Goal: Transaction & Acquisition: Purchase product/service

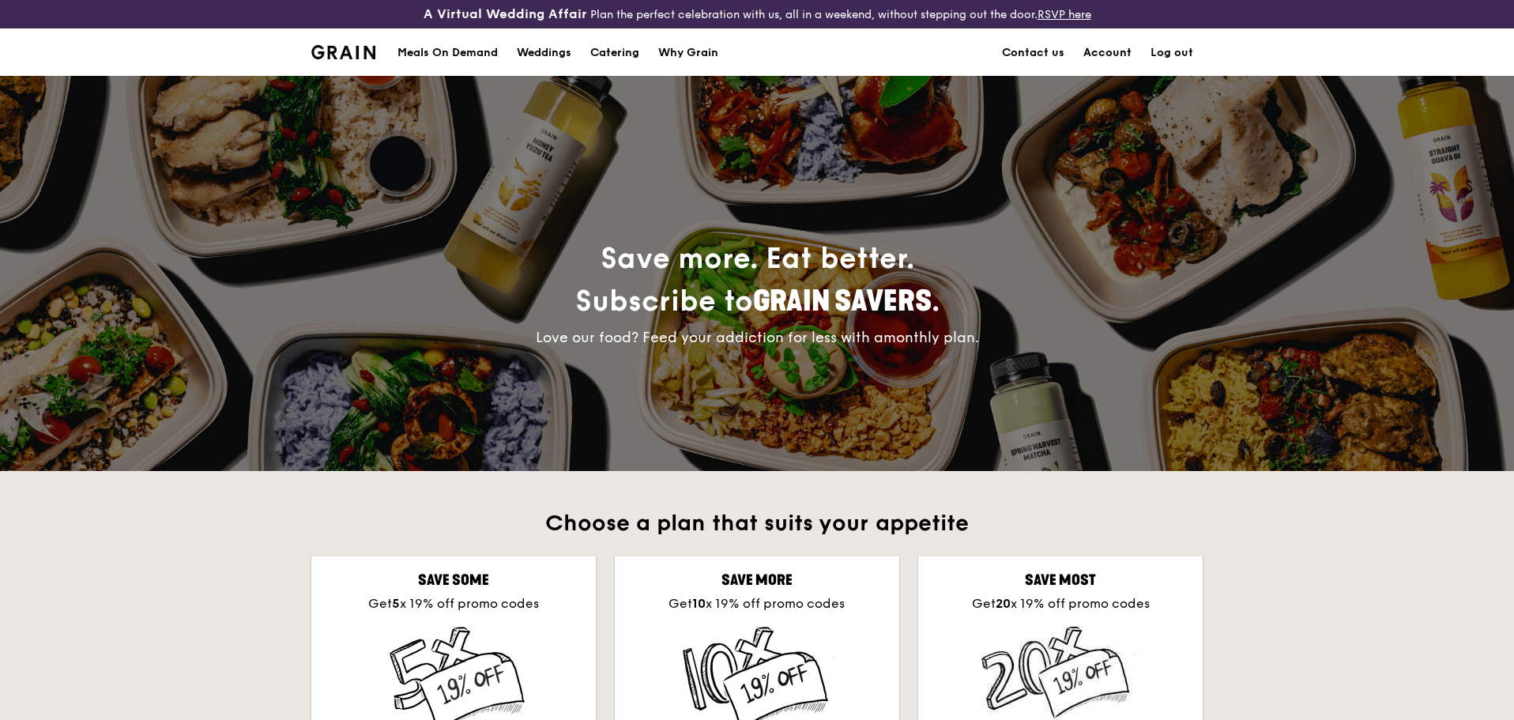
click at [1097, 54] on link "Account" at bounding box center [1107, 52] width 67 height 47
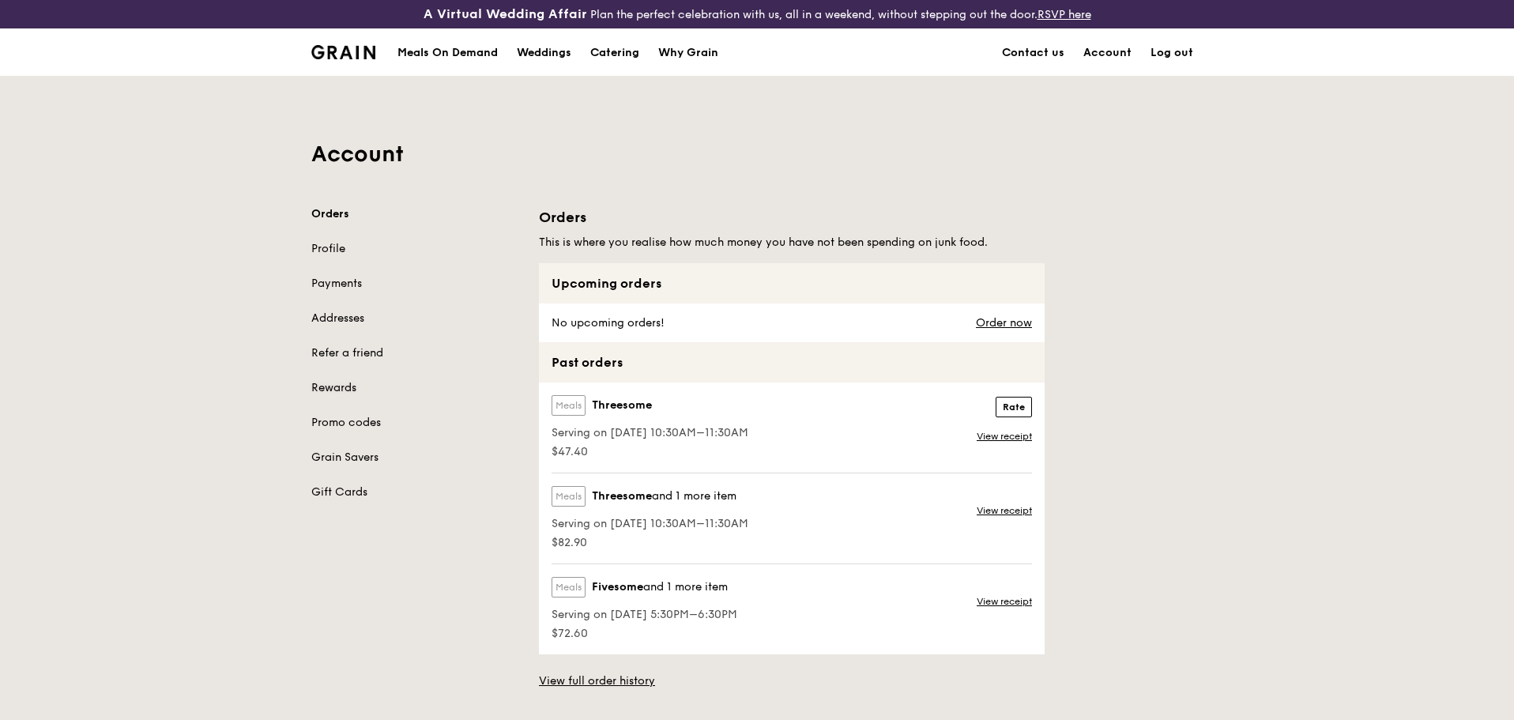
click at [337, 388] on link "Rewards" at bounding box center [415, 388] width 209 height 16
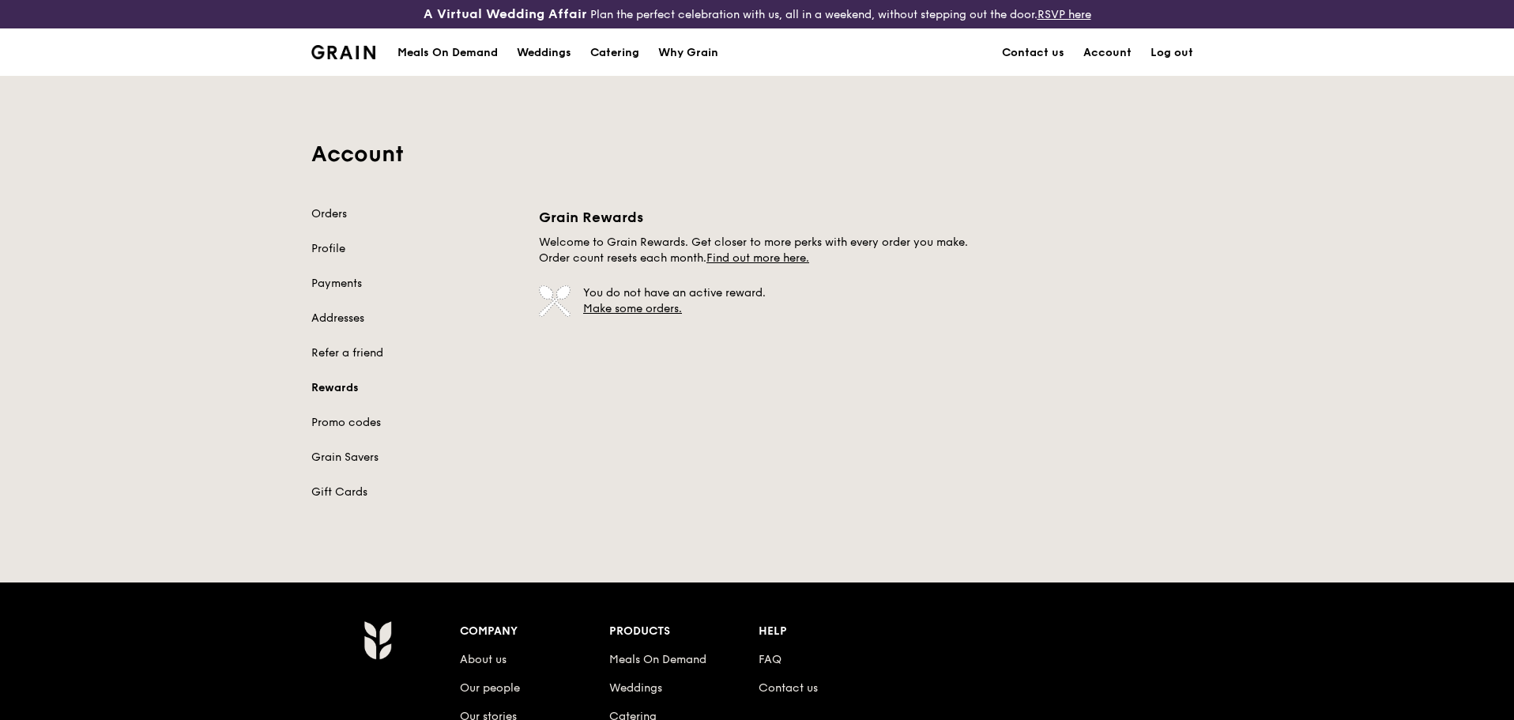
click at [451, 53] on div "Meals On Demand" at bounding box center [447, 52] width 100 height 47
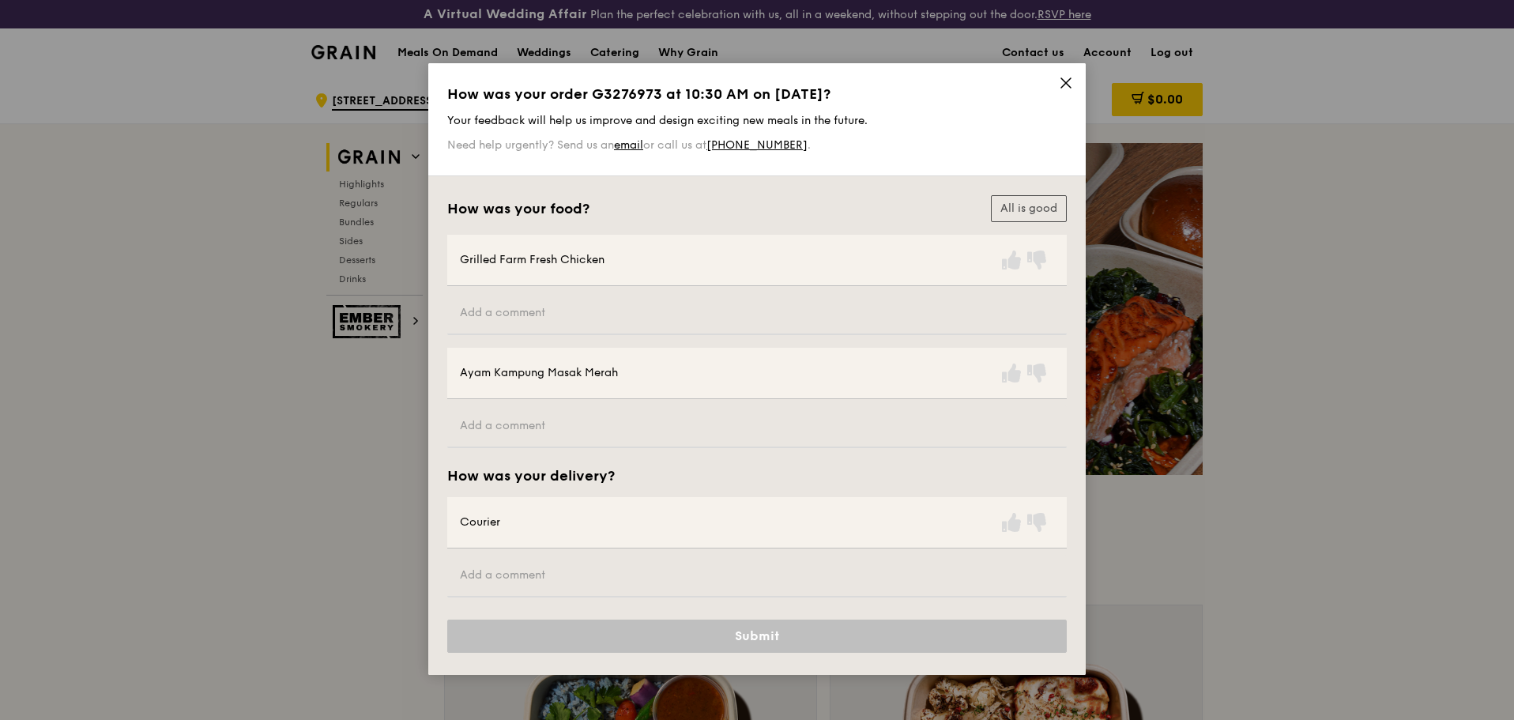
click at [1071, 77] on icon at bounding box center [1066, 83] width 14 height 14
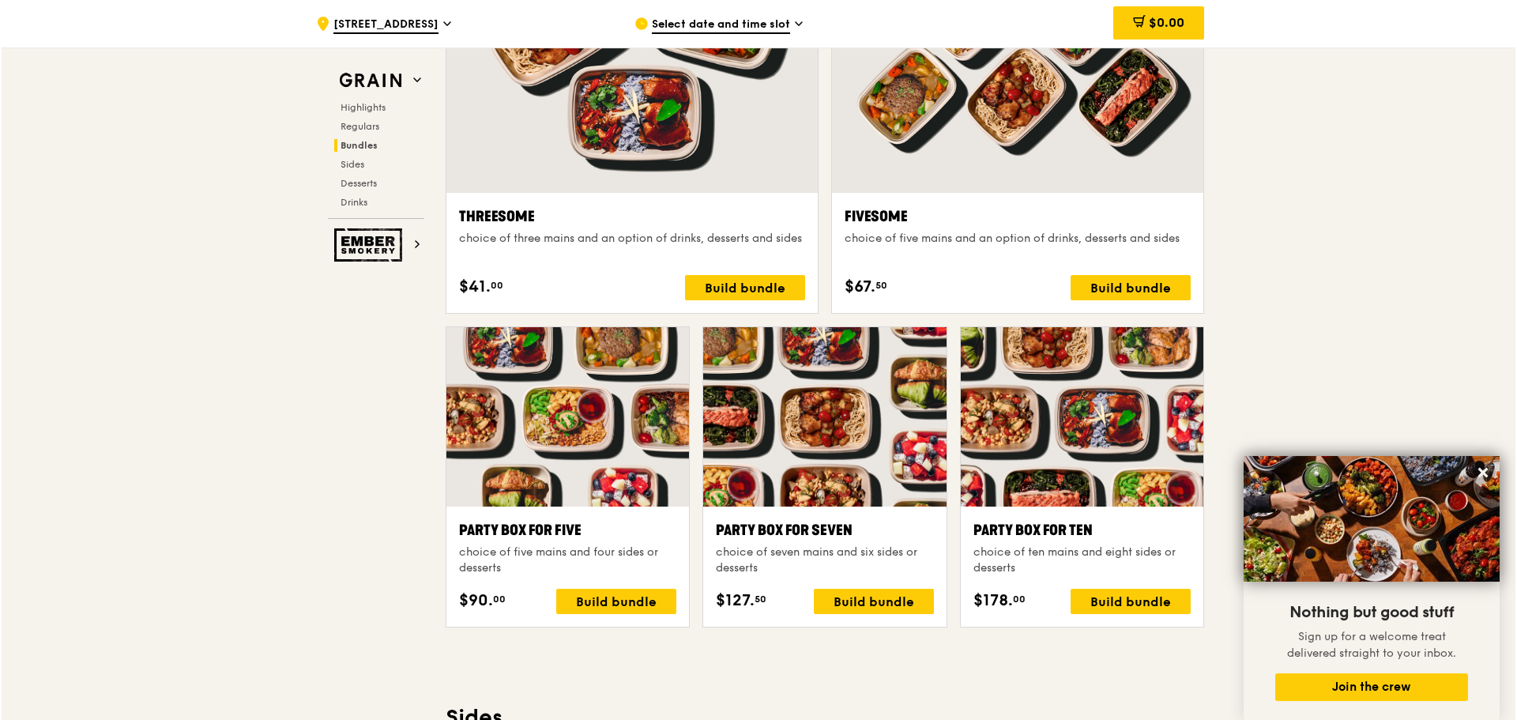
scroll to position [2923, 0]
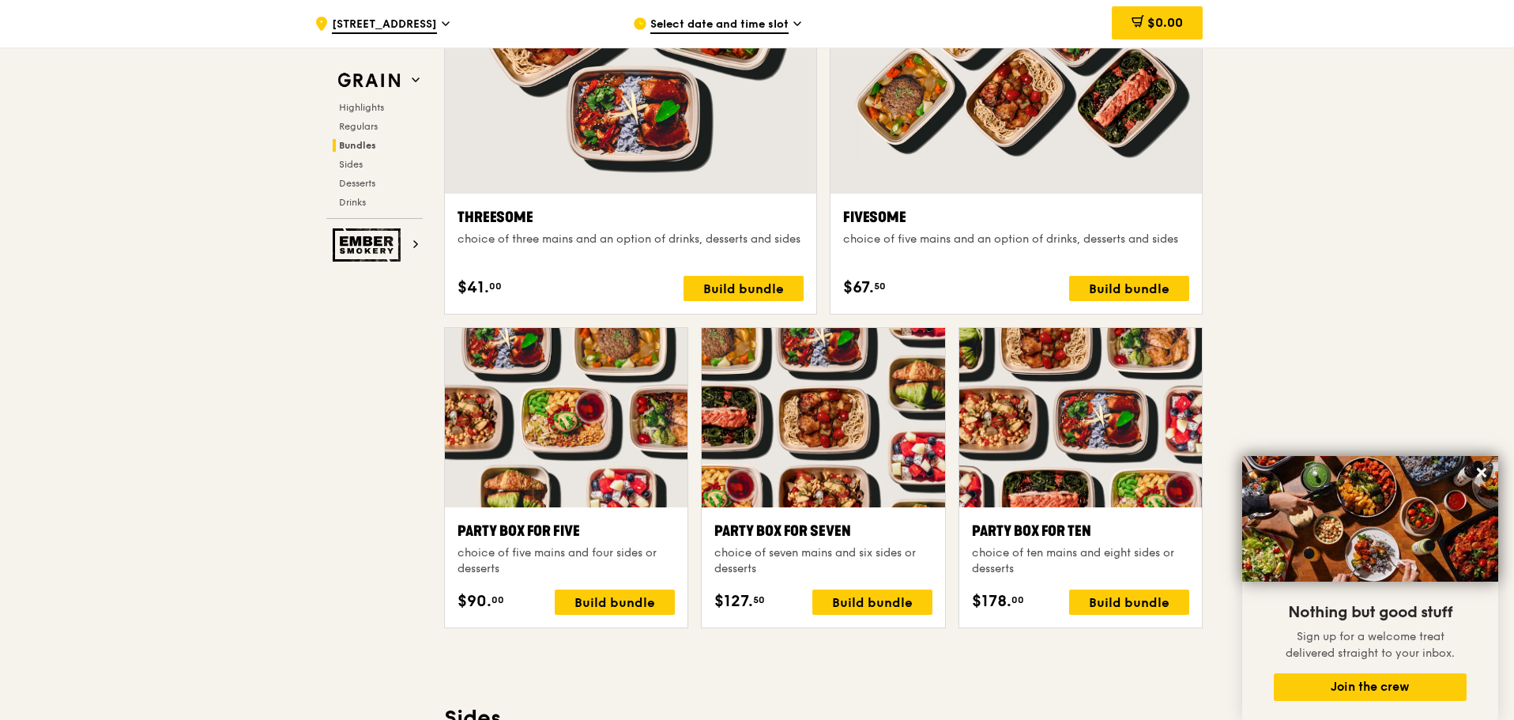
click at [1022, 268] on div "Fivesome choice of five mains and an option of drinks, desserts and sides $67. …" at bounding box center [1016, 253] width 346 height 95
click at [1076, 287] on div "Build bundle" at bounding box center [1129, 288] width 120 height 25
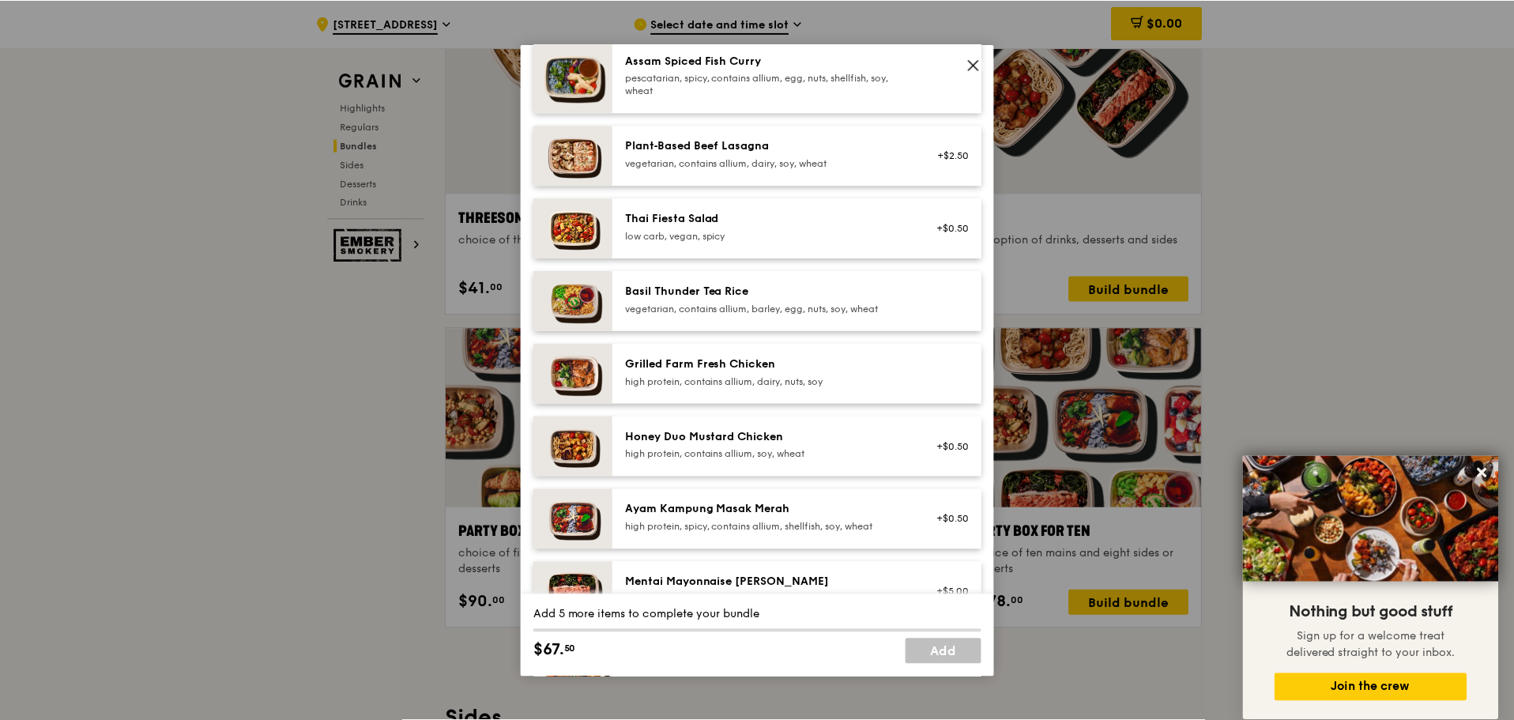
scroll to position [237, 0]
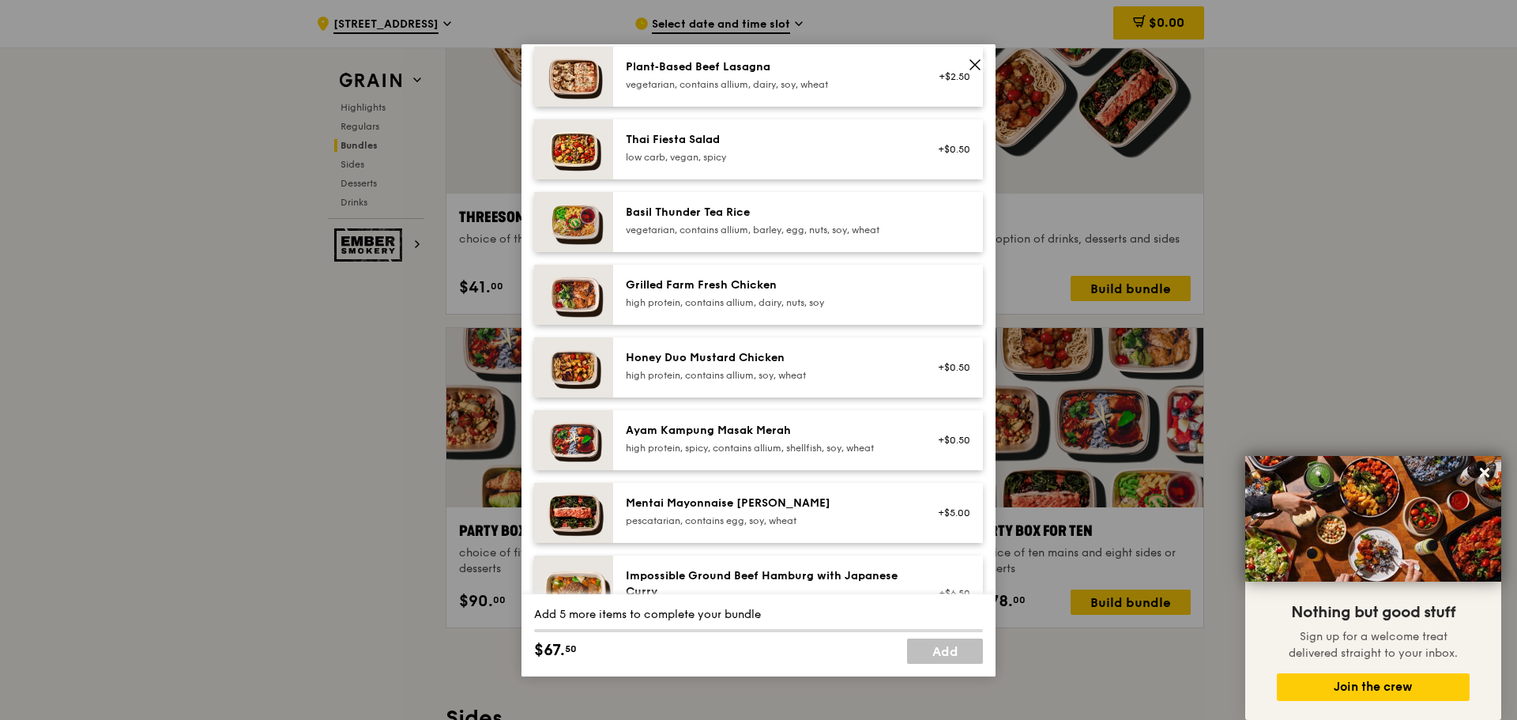
click at [678, 296] on div "high protein, contains allium, dairy, nuts, soy" at bounding box center [768, 302] width 284 height 13
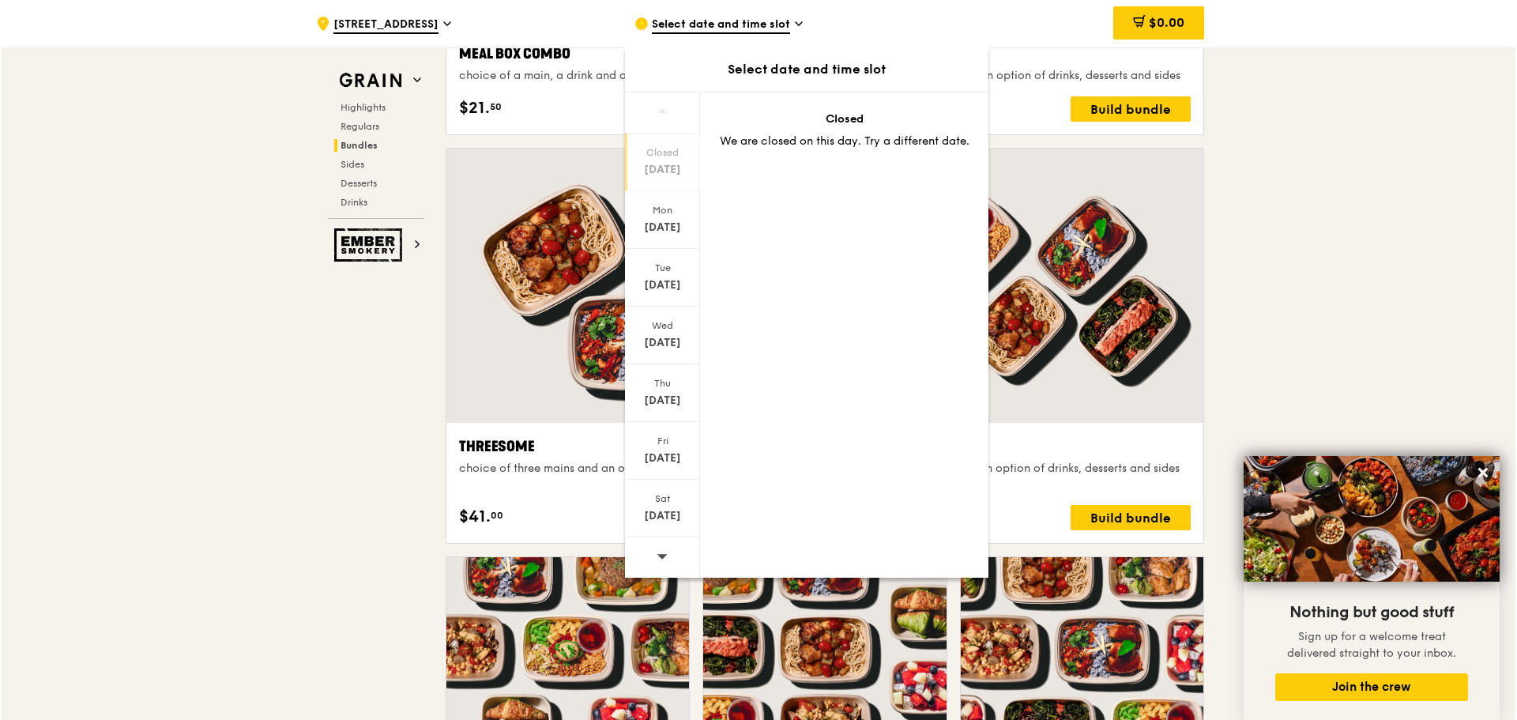
scroll to position [2686, 0]
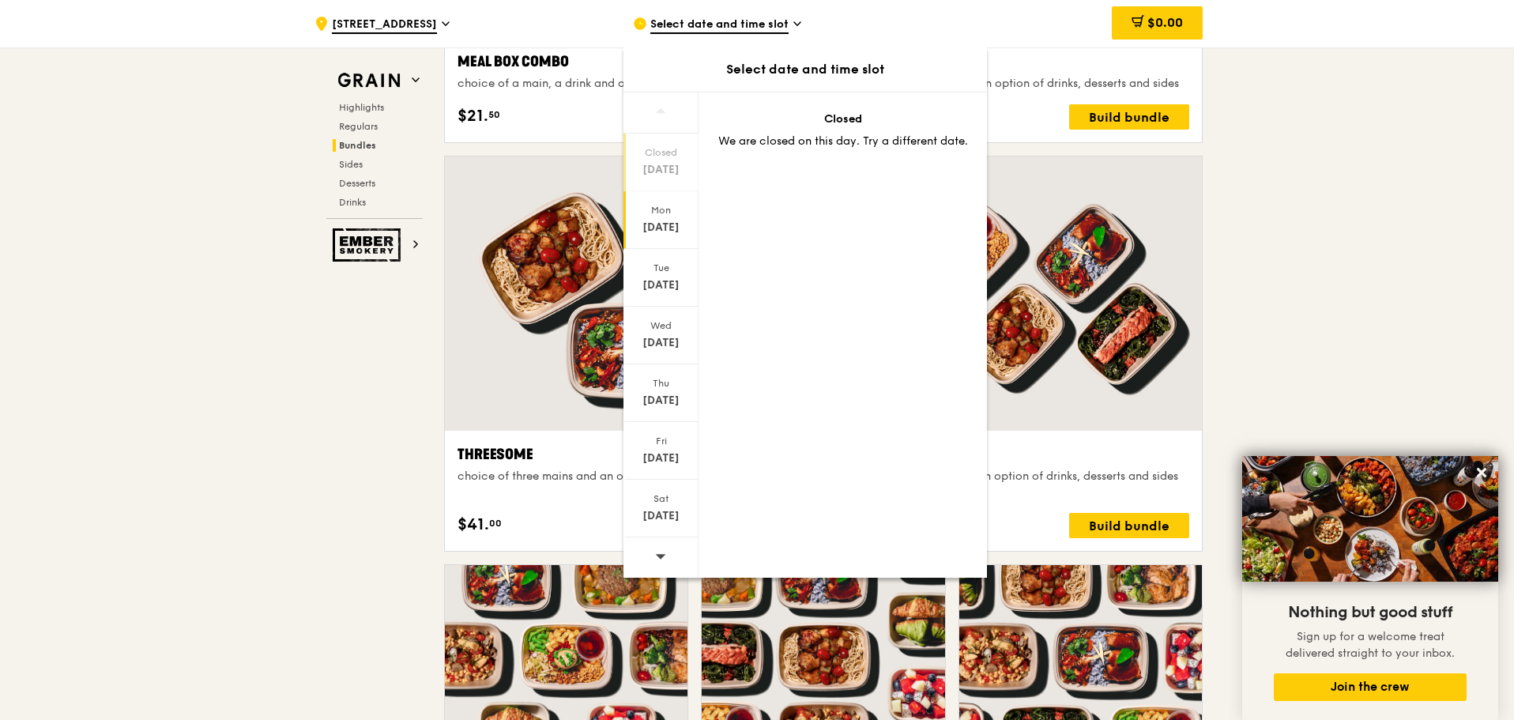
click at [670, 207] on div "Mon" at bounding box center [661, 210] width 70 height 13
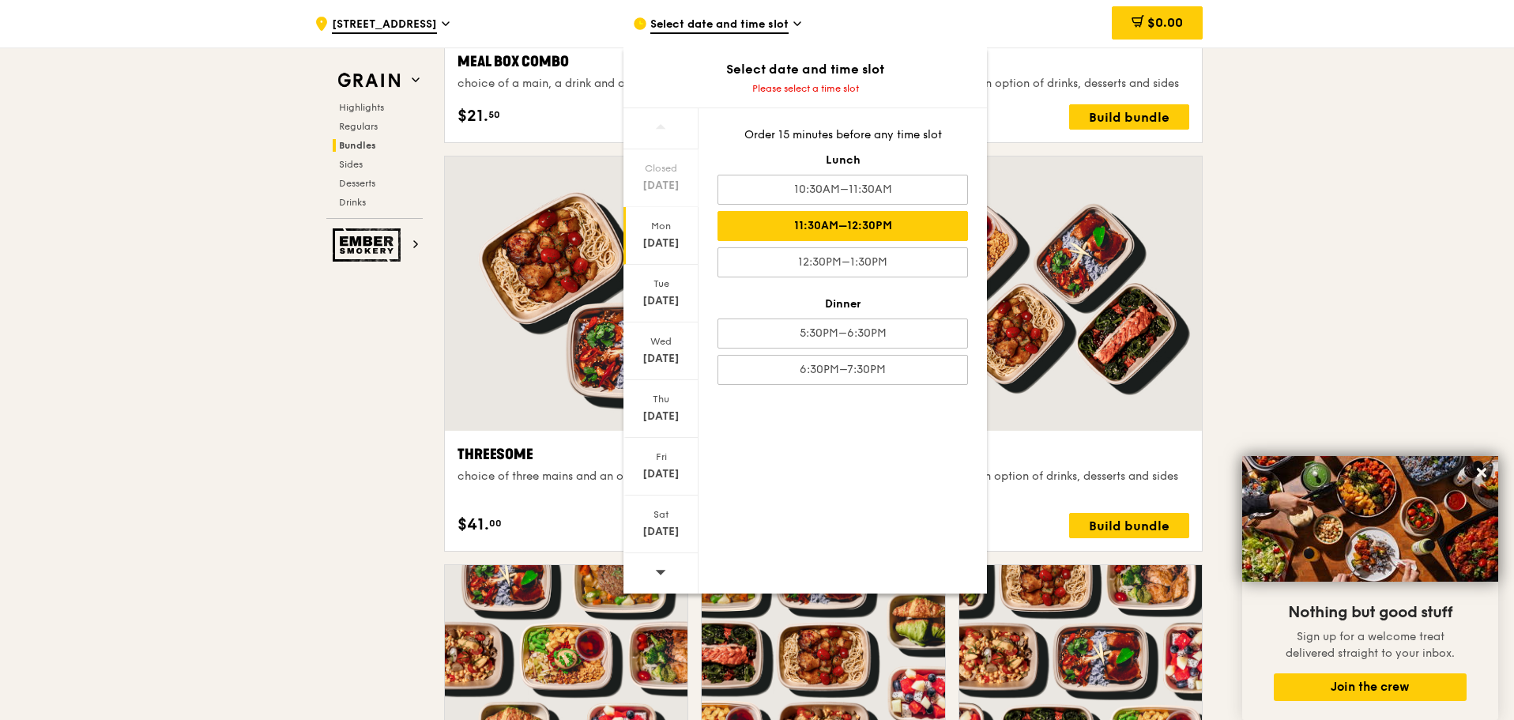
click at [804, 232] on div "11:30AM–12:30PM" at bounding box center [842, 226] width 250 height 30
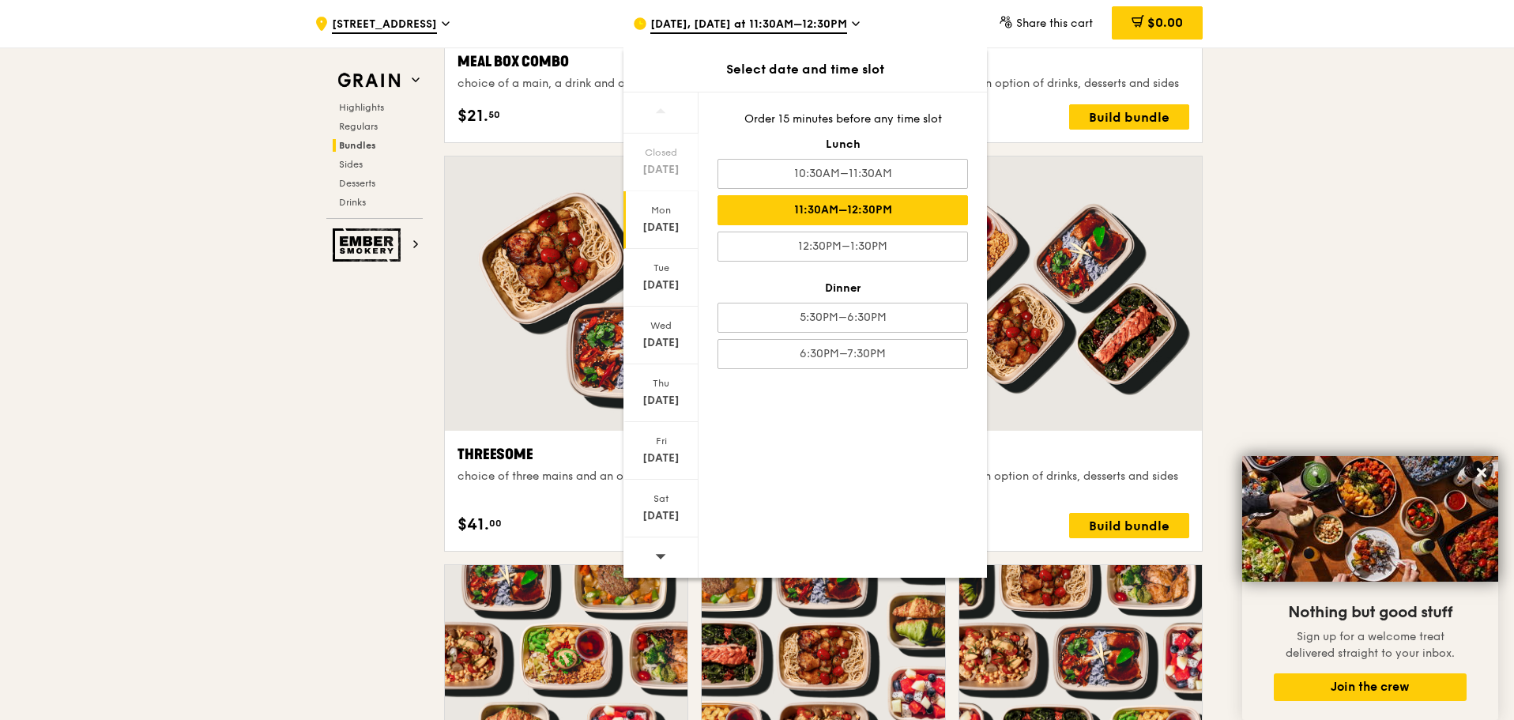
click at [678, 224] on div "[DATE]" at bounding box center [661, 228] width 70 height 16
click at [670, 225] on div "[DATE]" at bounding box center [661, 228] width 70 height 16
click at [826, 207] on div "11:30AM–12:30PM" at bounding box center [842, 210] width 250 height 30
click at [1090, 249] on div at bounding box center [1015, 293] width 371 height 274
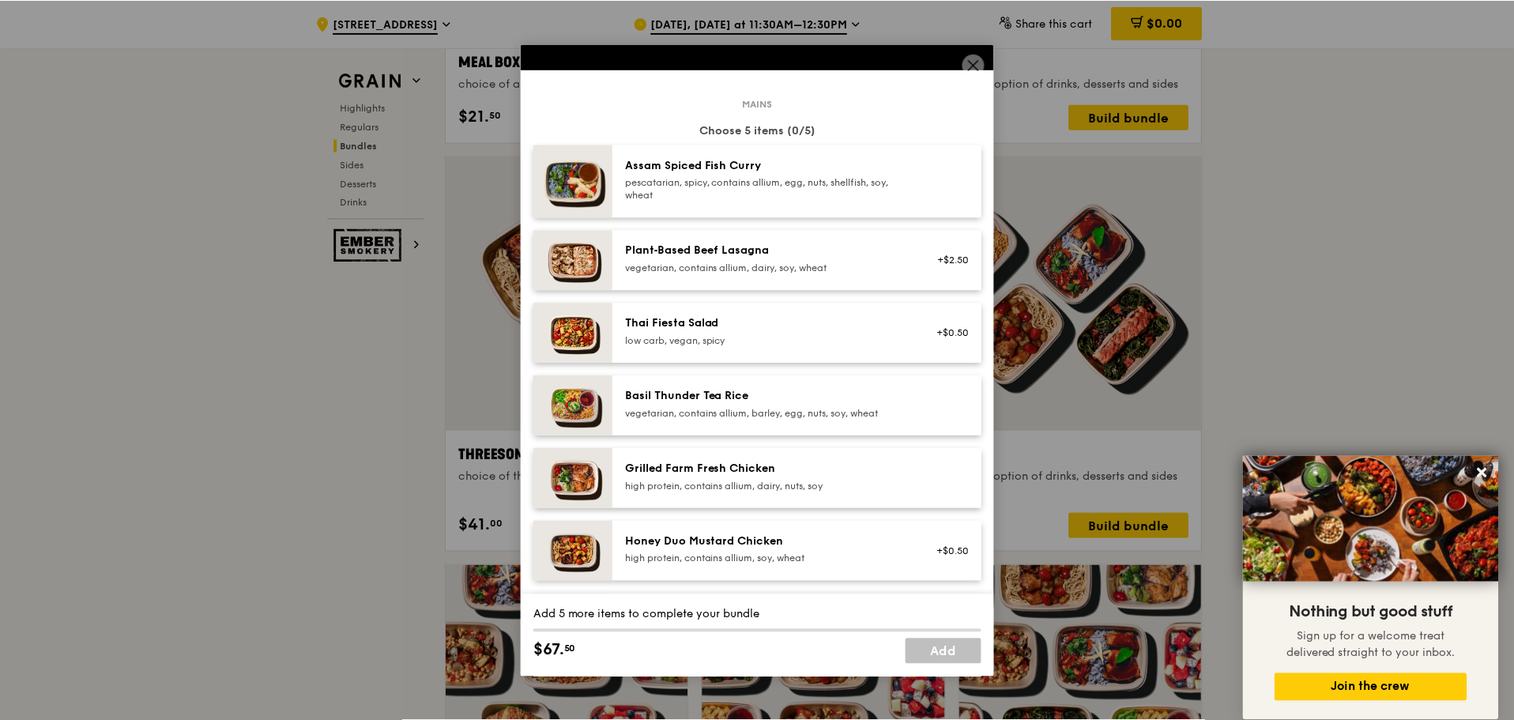
scroll to position [79, 0]
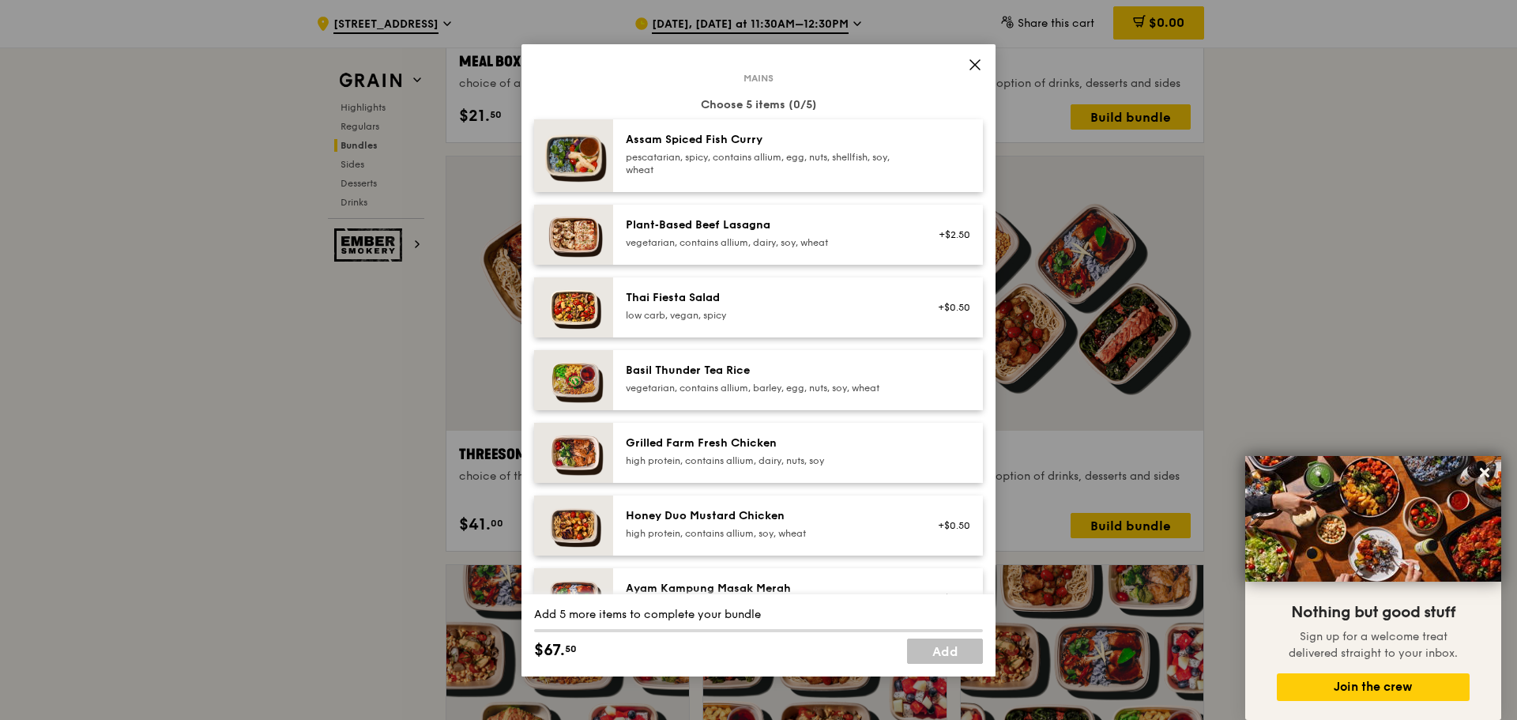
click at [695, 447] on div "Grilled Farm Fresh Chicken" at bounding box center [768, 443] width 284 height 16
click at [695, 448] on div "Grilled Farm Fresh Chicken" at bounding box center [768, 443] width 284 height 16
click at [697, 450] on div "Grilled Farm Fresh Chicken" at bounding box center [768, 443] width 284 height 16
click at [702, 450] on div "Grilled Farm Fresh Chicken" at bounding box center [768, 443] width 284 height 16
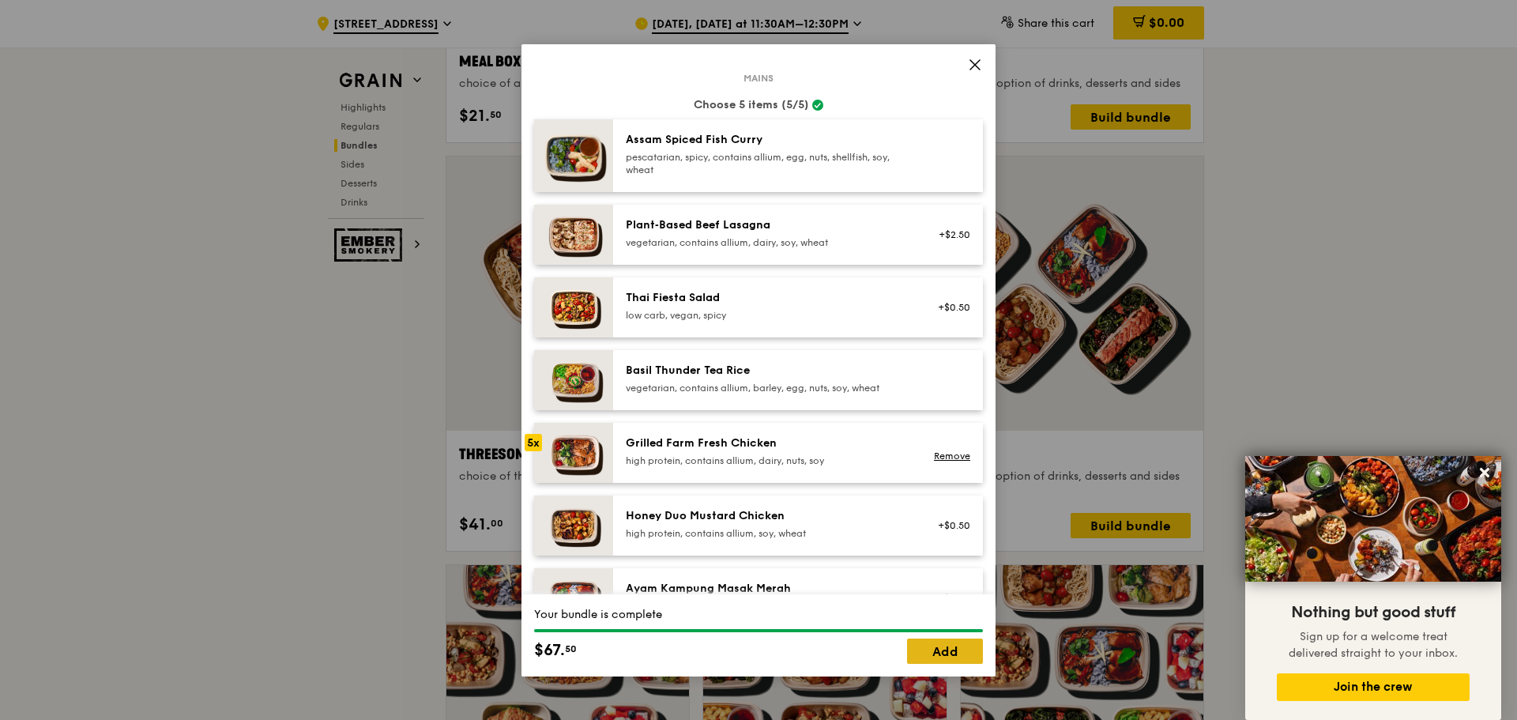
click at [927, 649] on link "Add" at bounding box center [945, 650] width 76 height 25
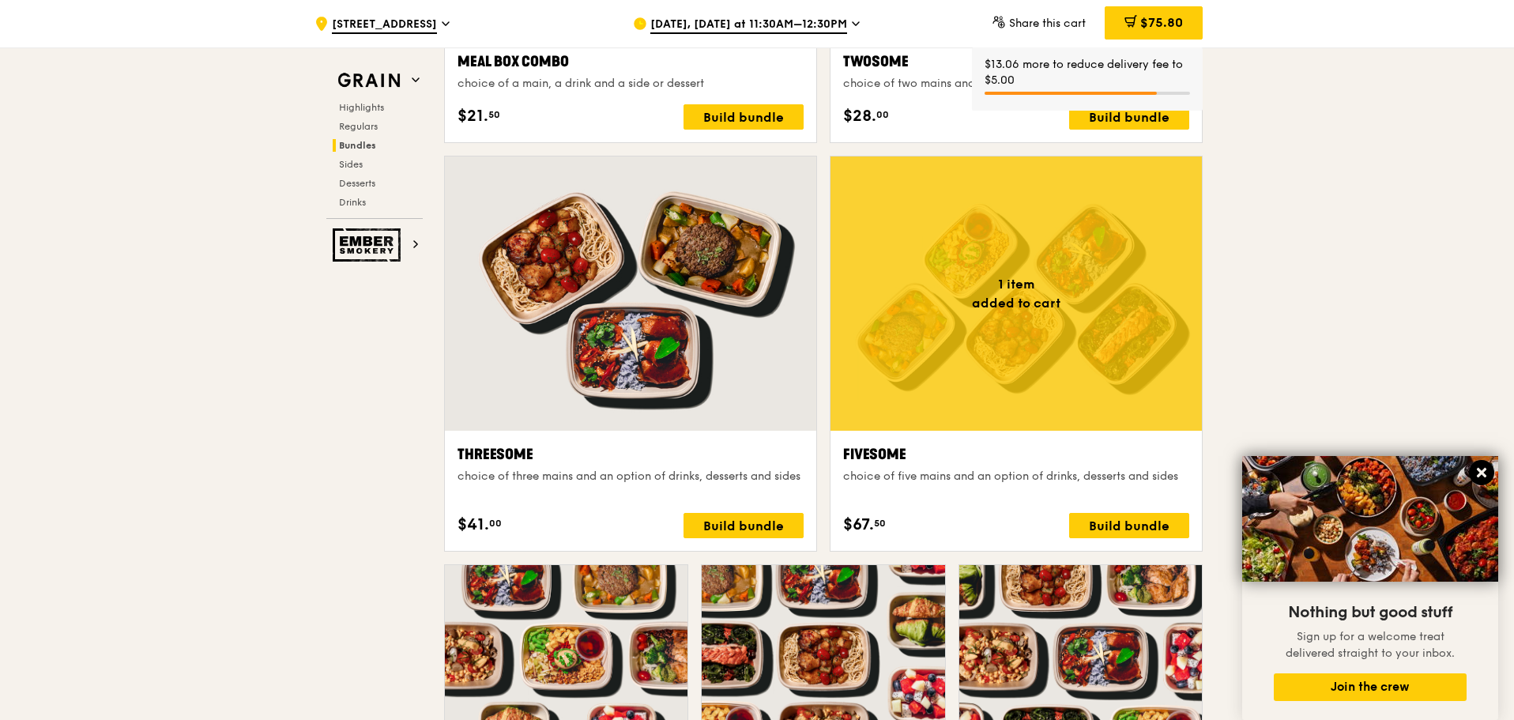
click at [1477, 471] on icon at bounding box center [1481, 472] width 14 height 14
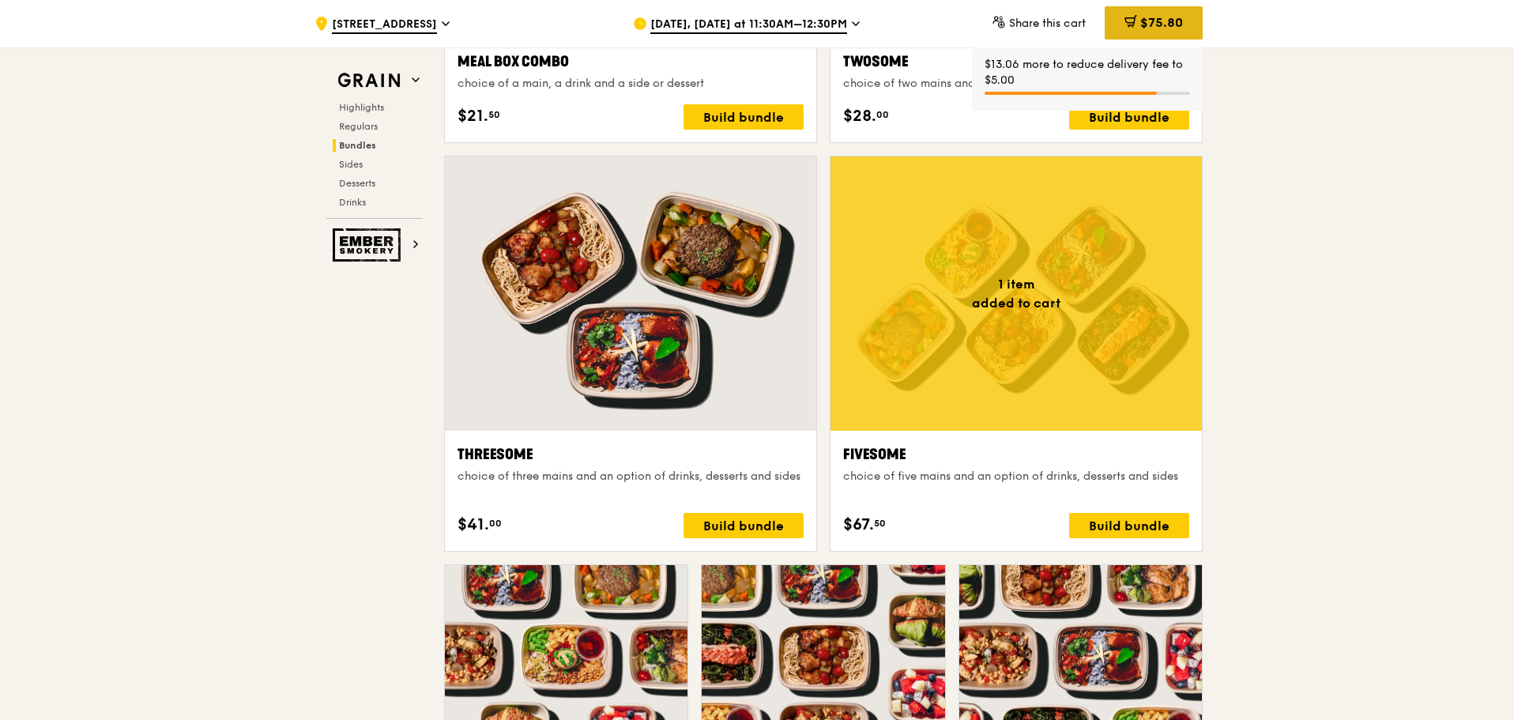
click at [1124, 21] on icon at bounding box center [1130, 21] width 13 height 13
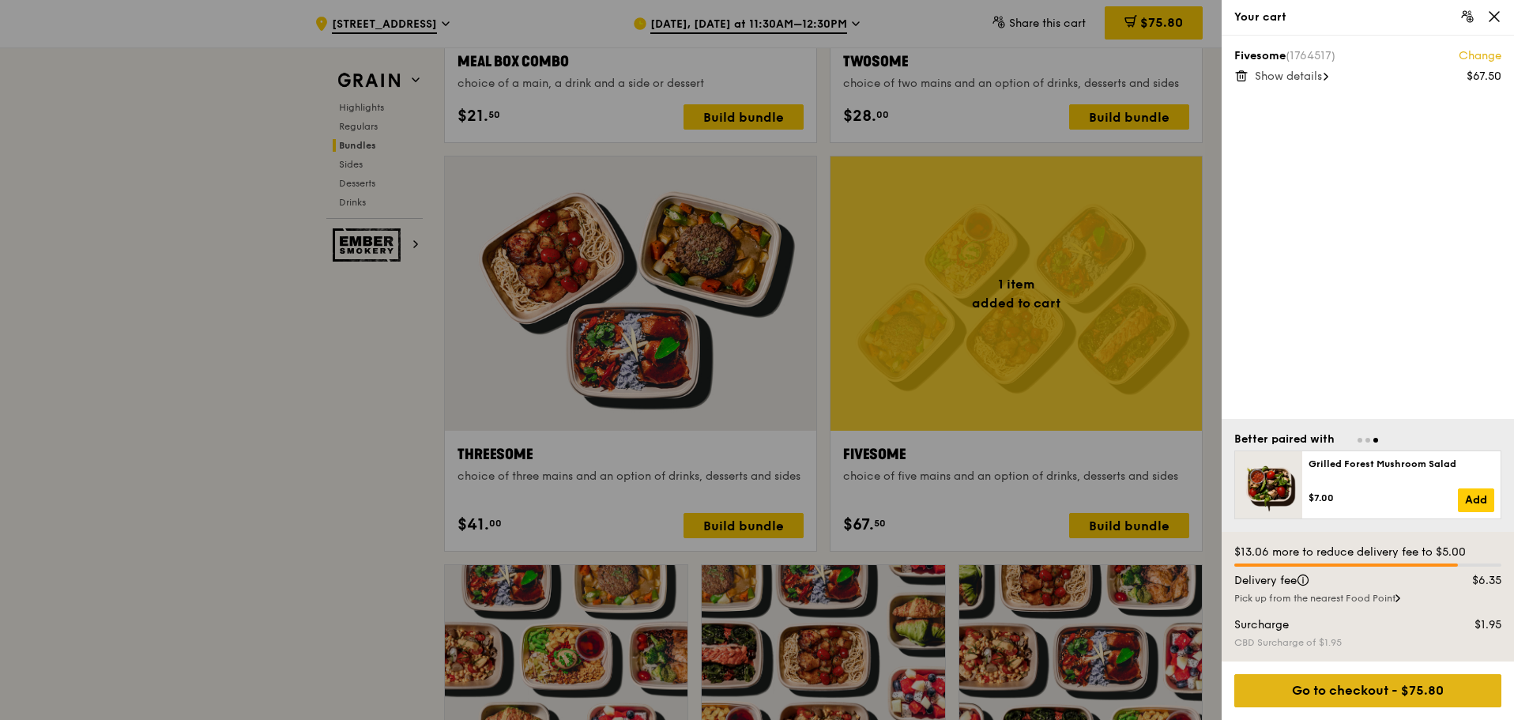
click at [1401, 687] on div "Go to checkout - $75.80" at bounding box center [1367, 690] width 267 height 33
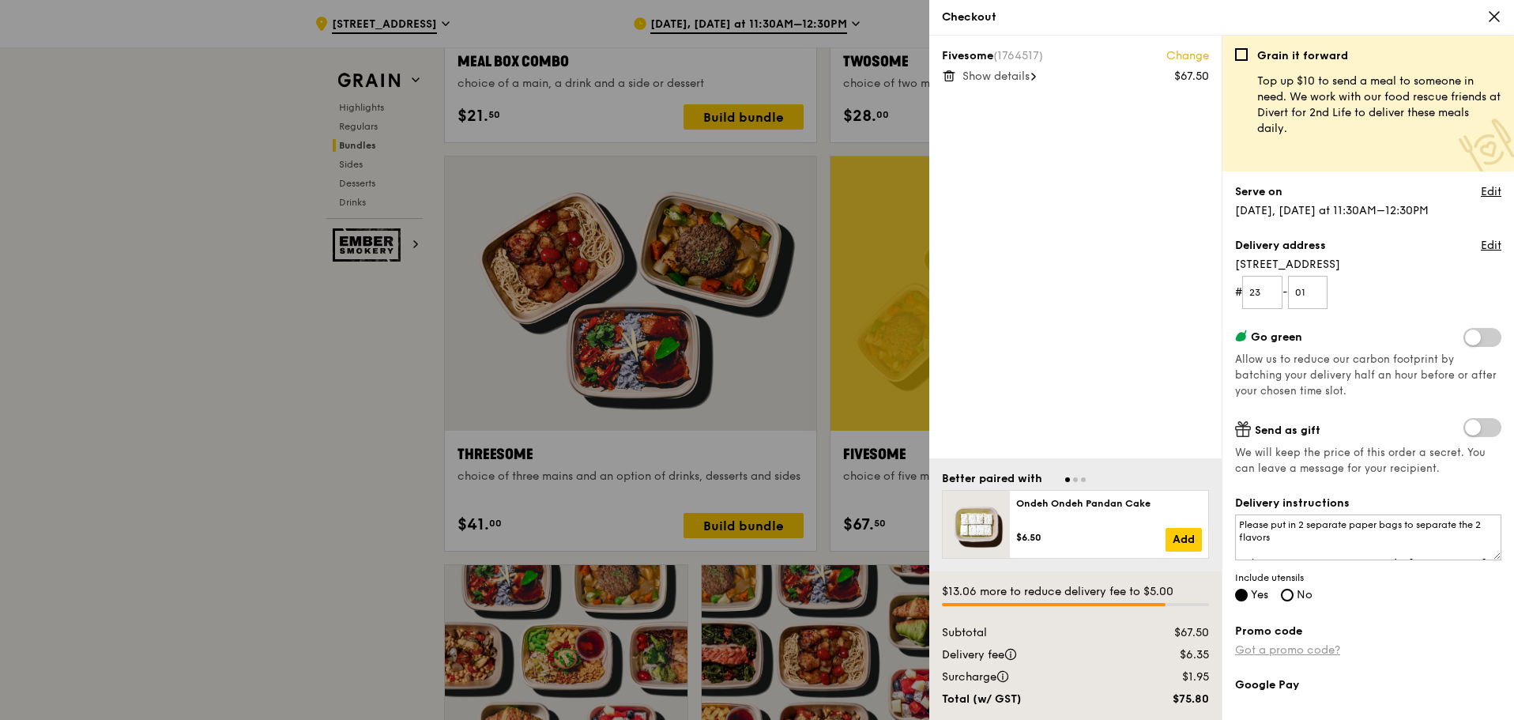
click at [1318, 656] on link "Got a promo code?" at bounding box center [1287, 649] width 105 height 13
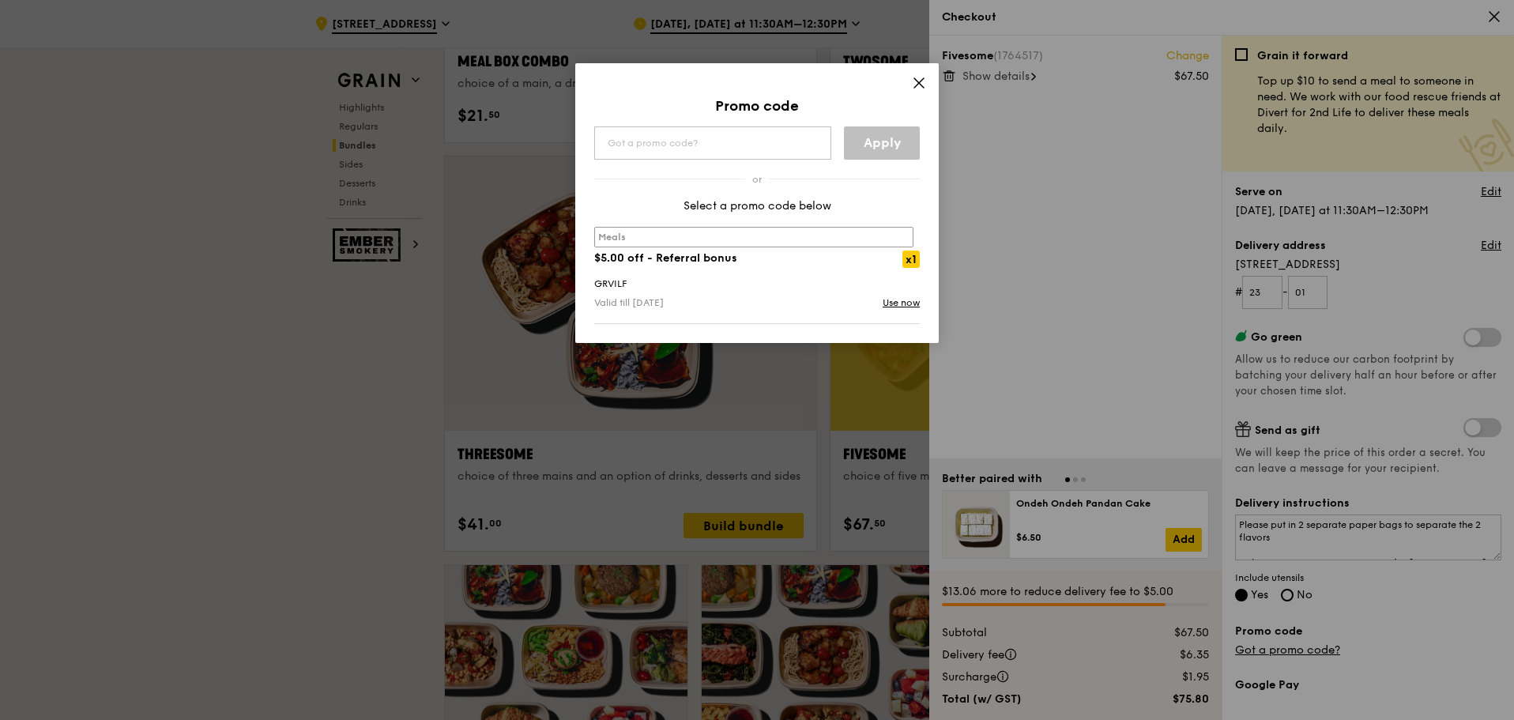
click at [898, 312] on div "meals $5.00 off - Referral bonus x1 GRVILF Valid till [DATE] Use now" at bounding box center [757, 268] width 344 height 109
click at [898, 304] on link "Use now" at bounding box center [901, 303] width 37 height 16
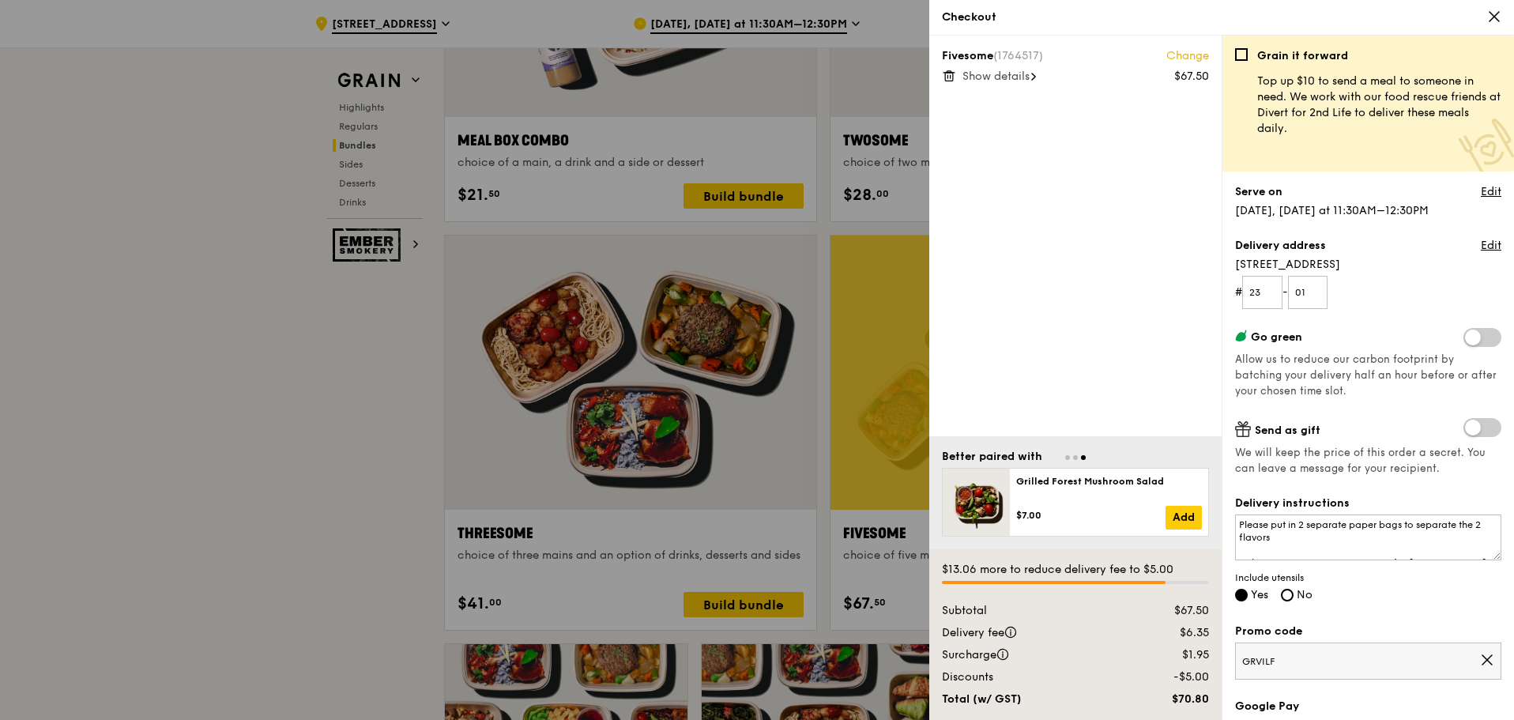
scroll to position [2528, 0]
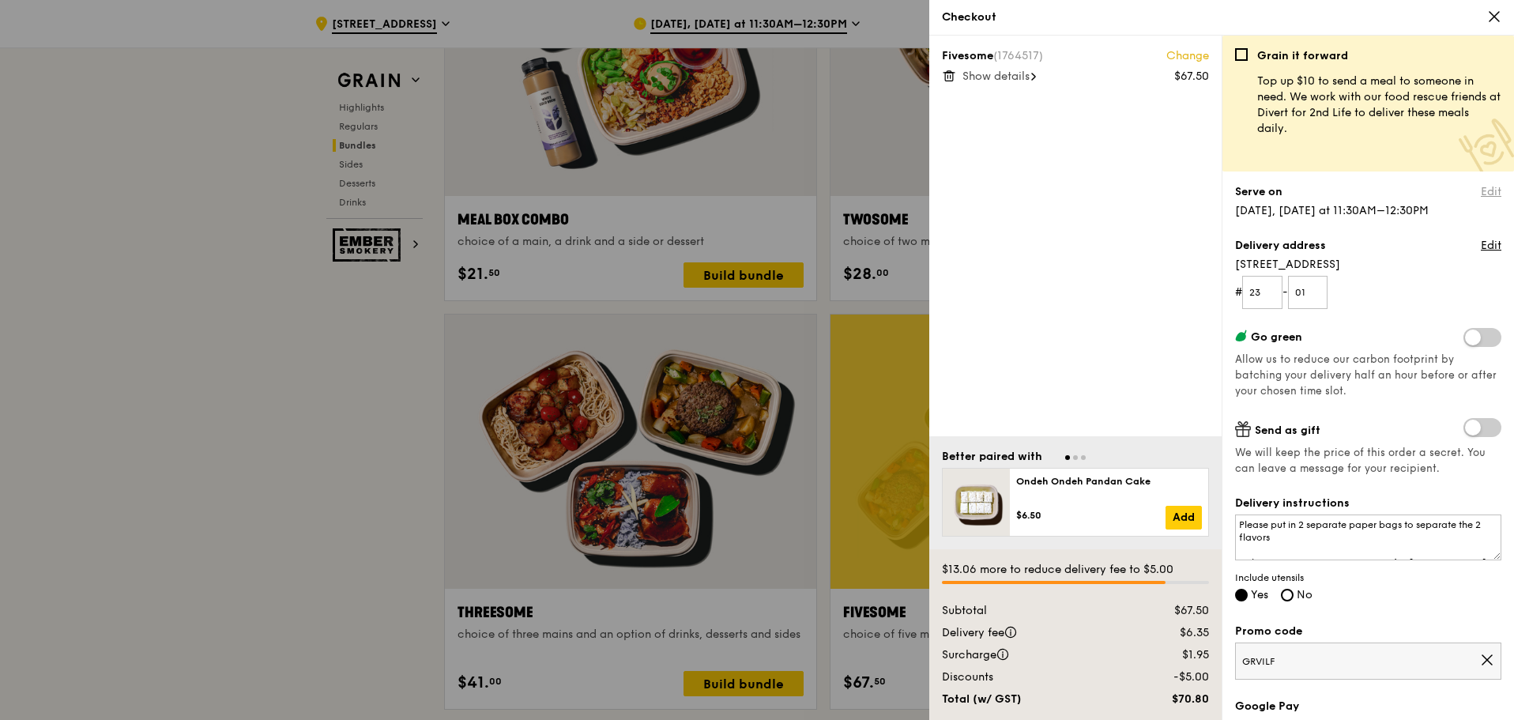
click at [1489, 194] on link "Edit" at bounding box center [1491, 192] width 21 height 16
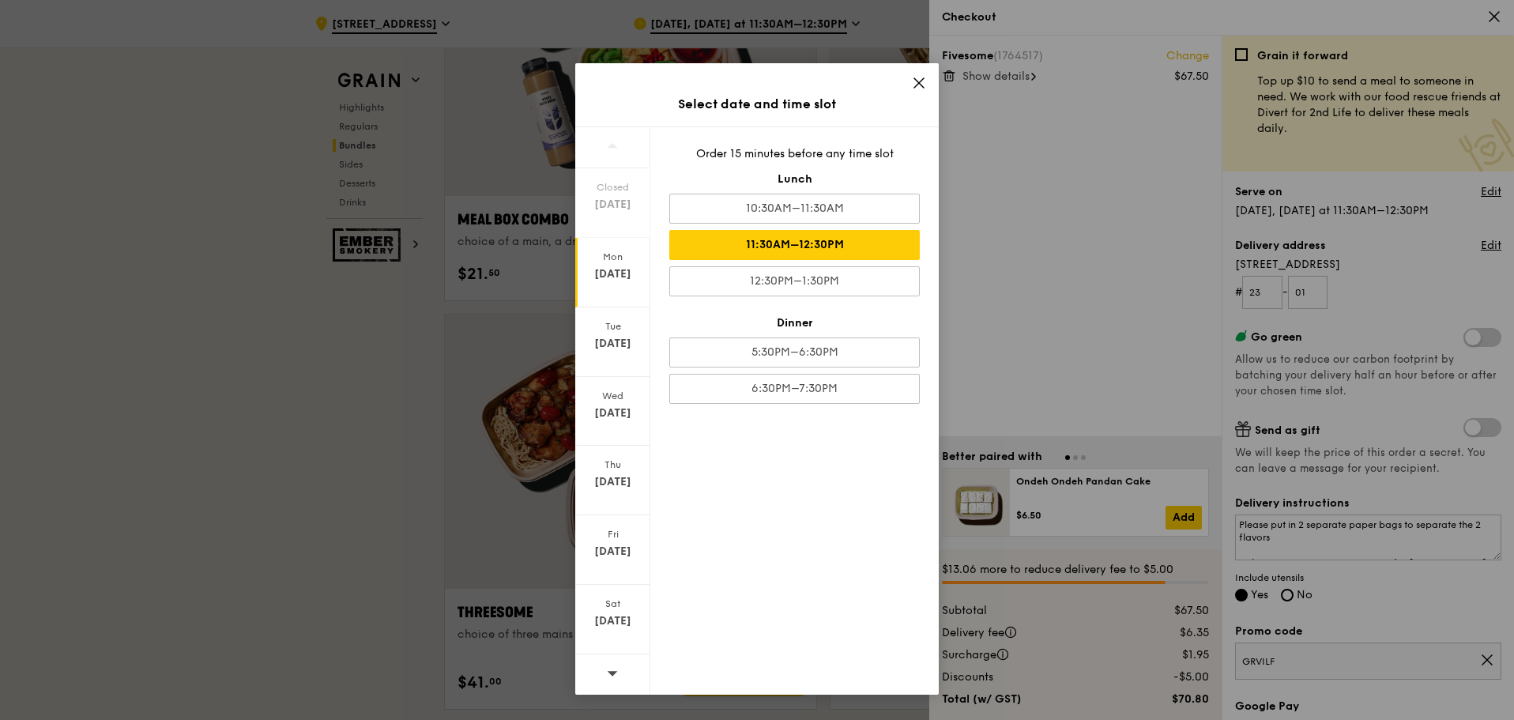
click at [634, 264] on div "[DATE]" at bounding box center [612, 273] width 75 height 70
click at [776, 246] on div "11:30AM–12:30PM" at bounding box center [794, 245] width 250 height 30
click at [915, 92] on span at bounding box center [919, 85] width 14 height 17
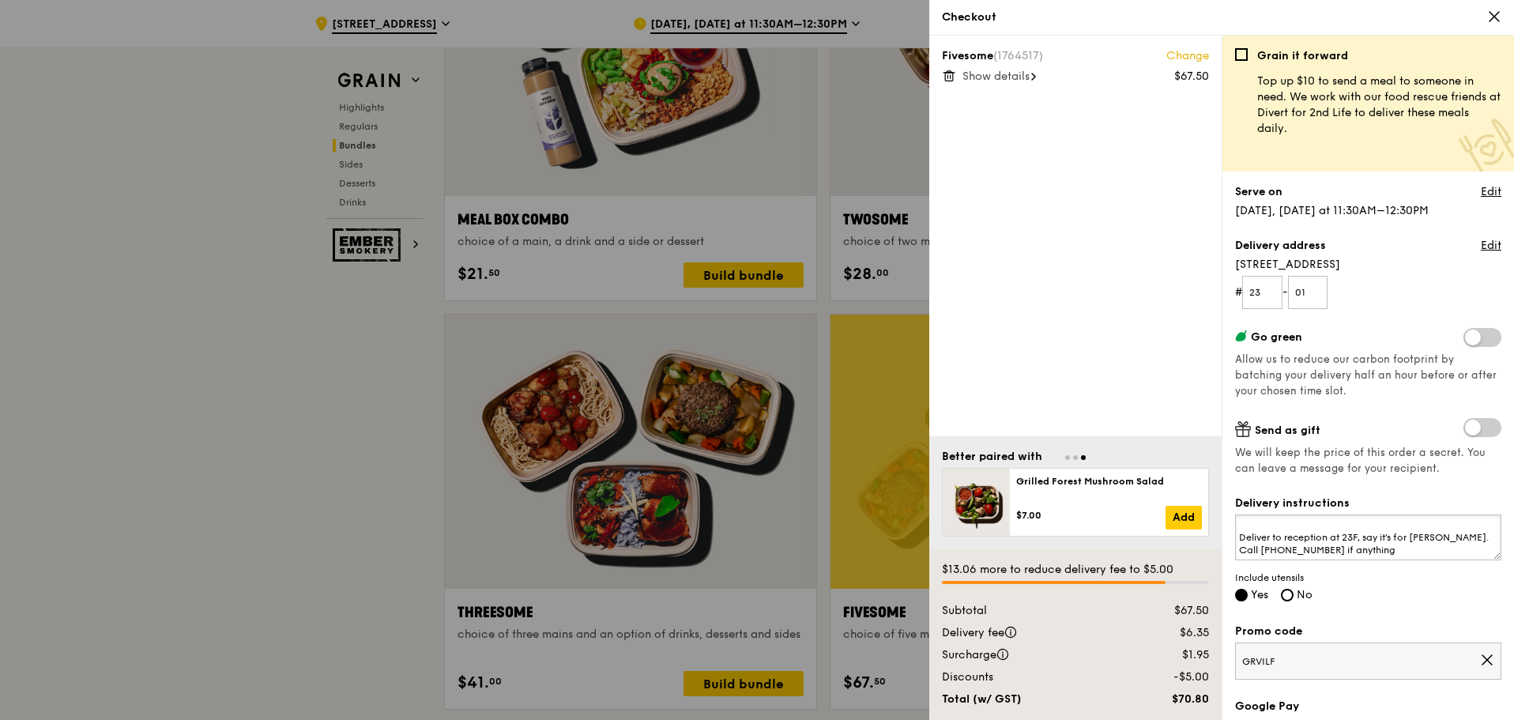
scroll to position [0, 0]
drag, startPoint x: 1408, startPoint y: 527, endPoint x: 1426, endPoint y: 534, distance: 19.5
click at [1426, 534] on textarea "Please put in 2 separate paper bags to separate the 2 flavors Deliver to recept…" at bounding box center [1368, 537] width 266 height 46
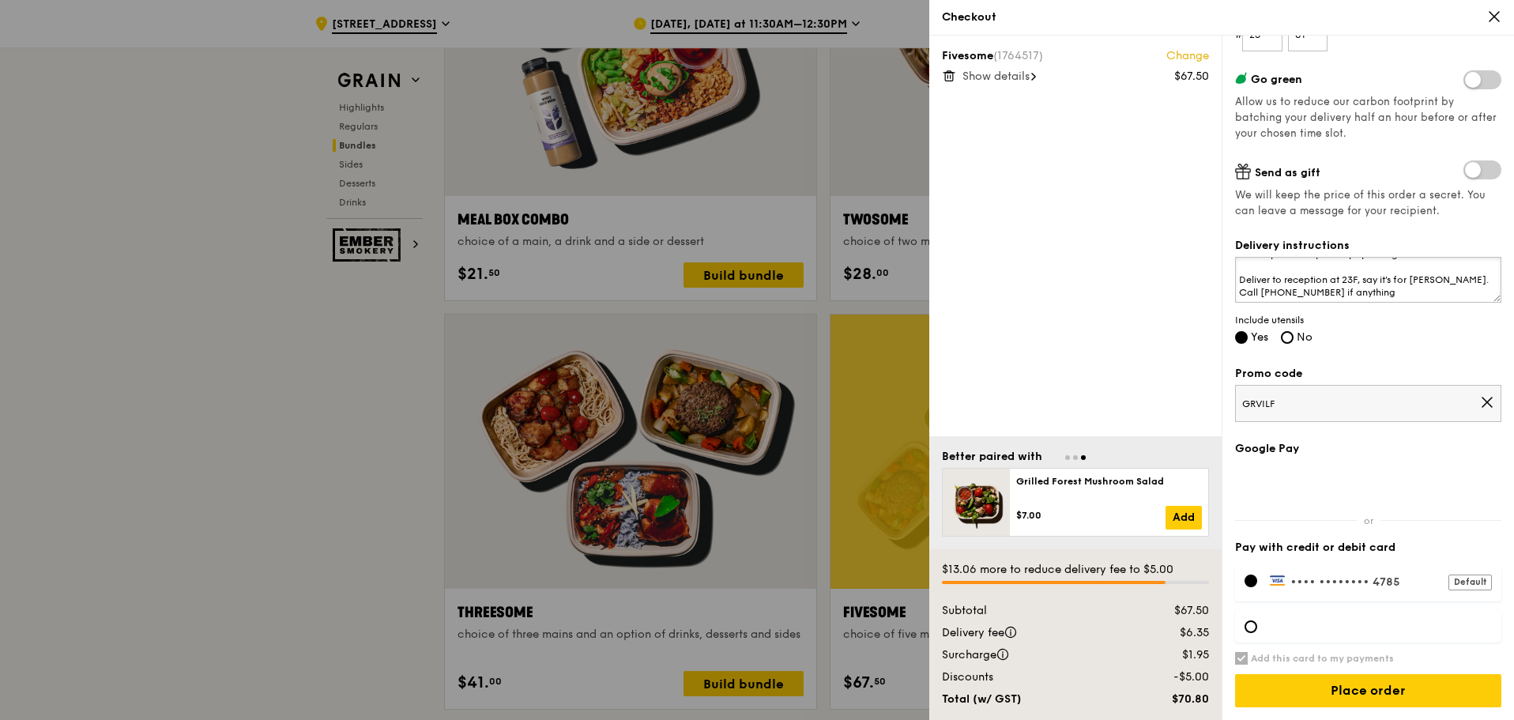
scroll to position [2607, 0]
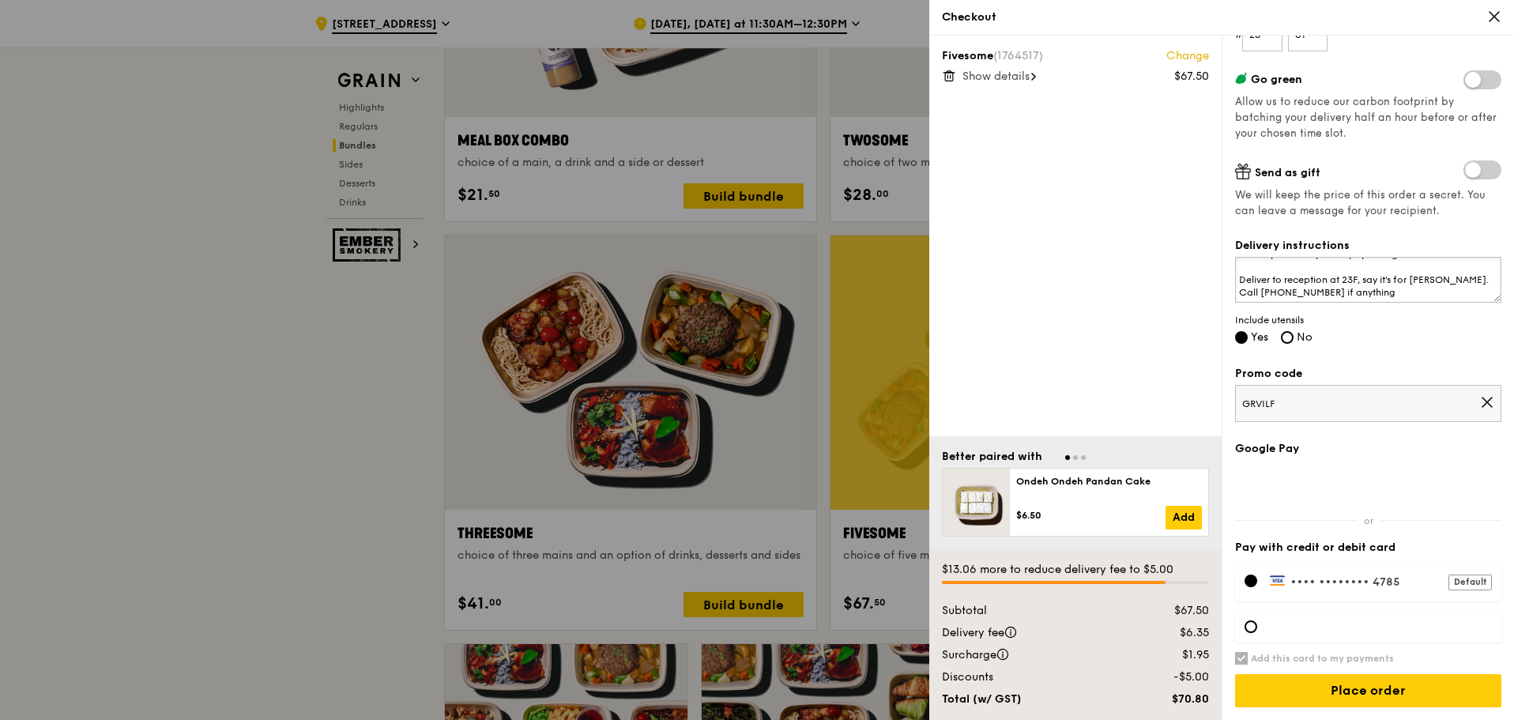
type textarea "Please put in 2 separate paper bags Deliver to reception at 23F, say it’s for […"
click at [1016, 77] on span "Show details" at bounding box center [995, 76] width 67 height 13
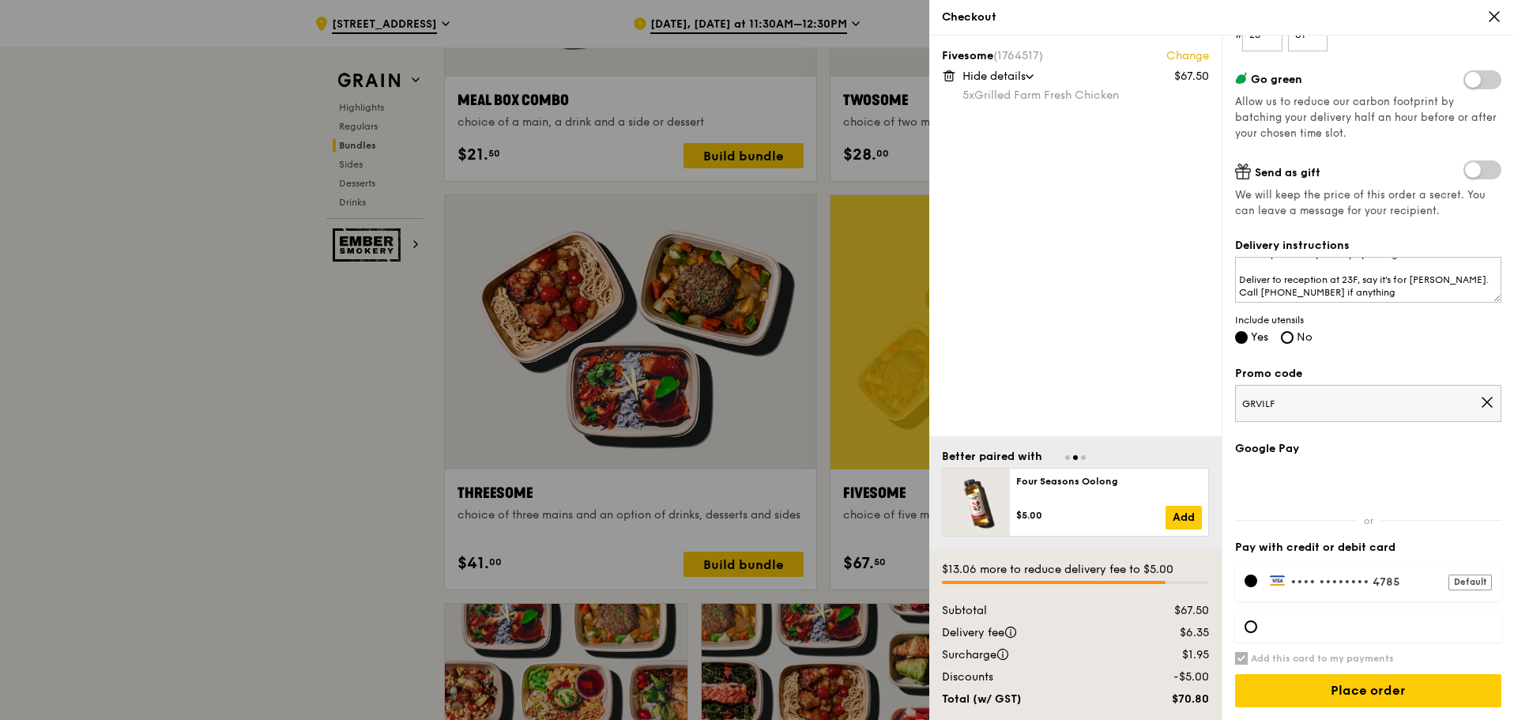
scroll to position [2686, 0]
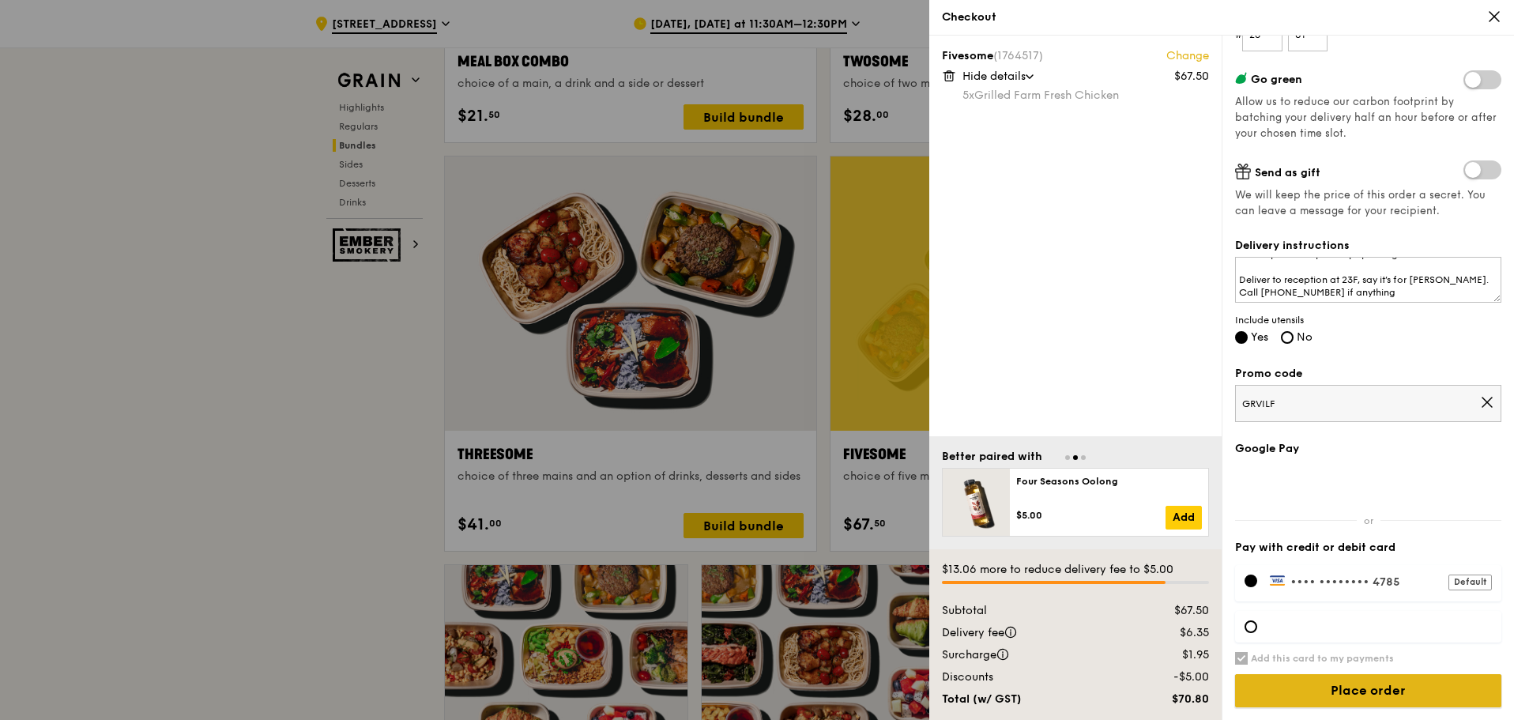
click at [1380, 696] on input "Place order" at bounding box center [1368, 690] width 266 height 33
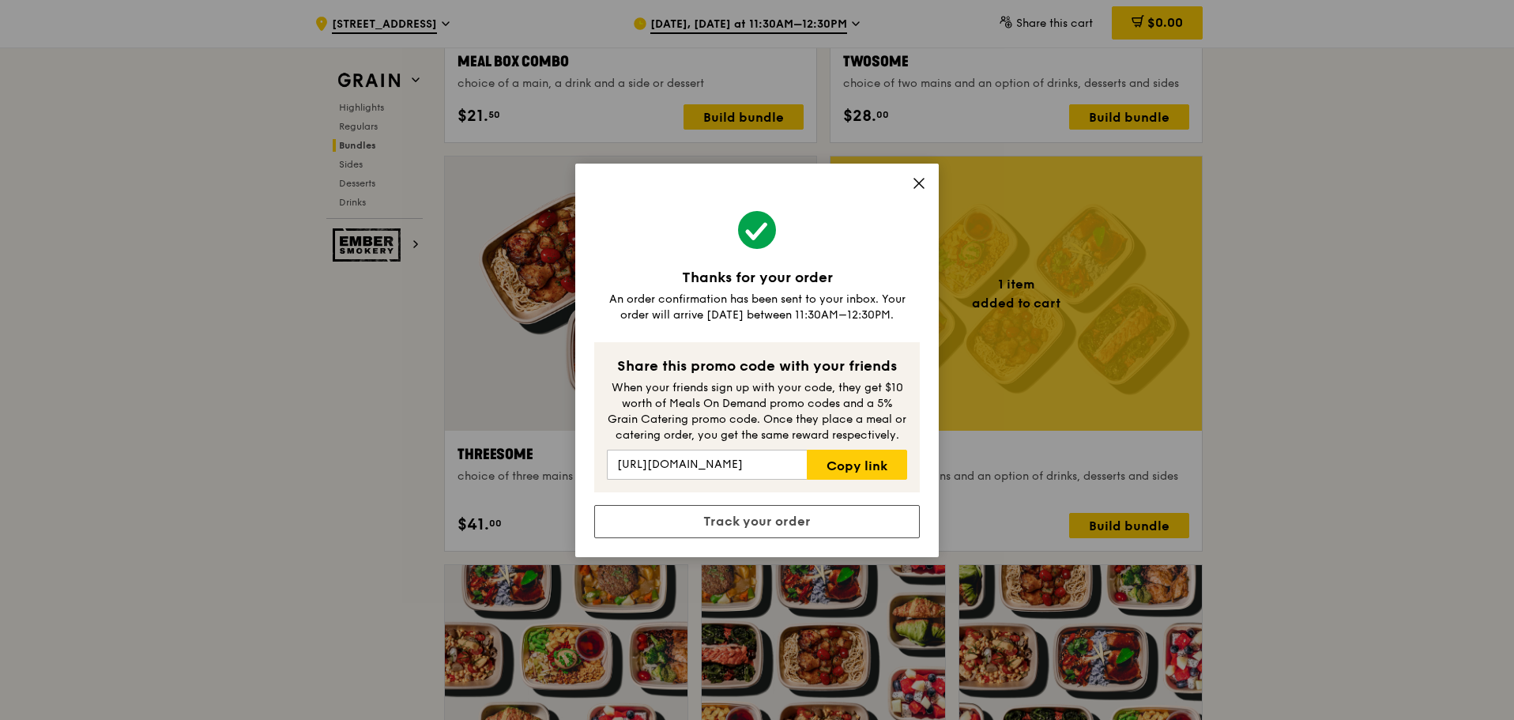
click at [921, 183] on icon at bounding box center [919, 183] width 14 height 14
